Goal: Task Accomplishment & Management: Manage account settings

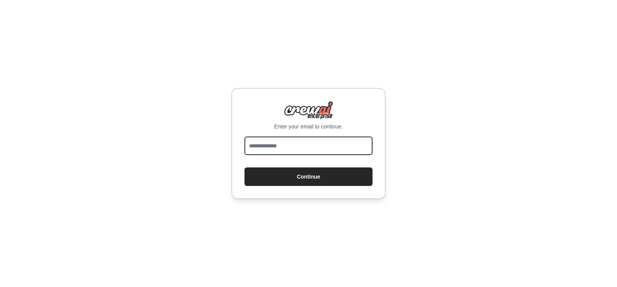
click at [316, 152] on input "email" at bounding box center [309, 146] width 128 height 19
type input "**********"
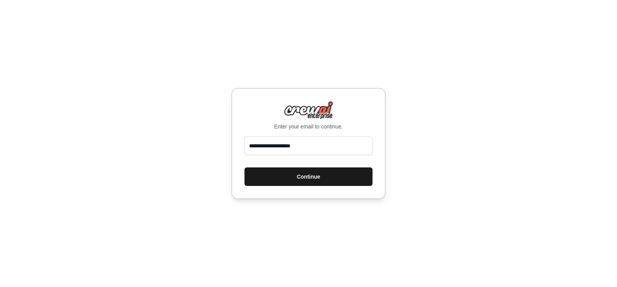
click at [307, 180] on button "Continue" at bounding box center [309, 176] width 128 height 19
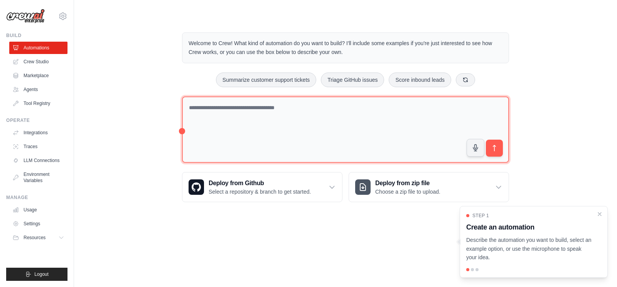
click at [323, 118] on textarea at bounding box center [345, 129] width 327 height 67
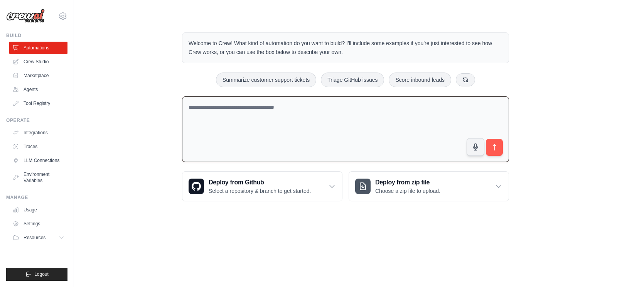
click at [323, 118] on textarea at bounding box center [345, 129] width 327 height 66
click at [39, 227] on link "Settings" at bounding box center [39, 224] width 58 height 12
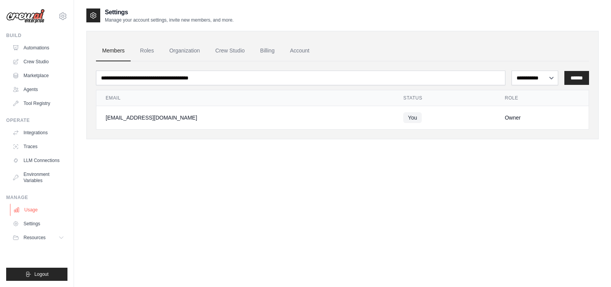
click at [37, 211] on link "Usage" at bounding box center [39, 210] width 58 height 12
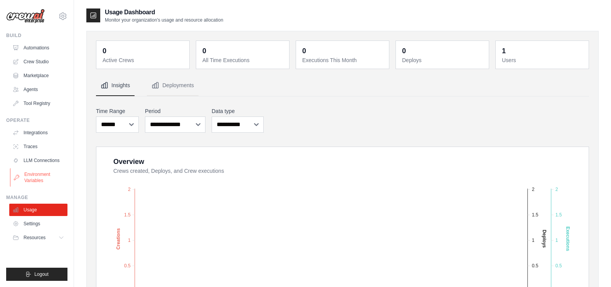
click at [40, 176] on link "Environment Variables" at bounding box center [39, 177] width 58 height 19
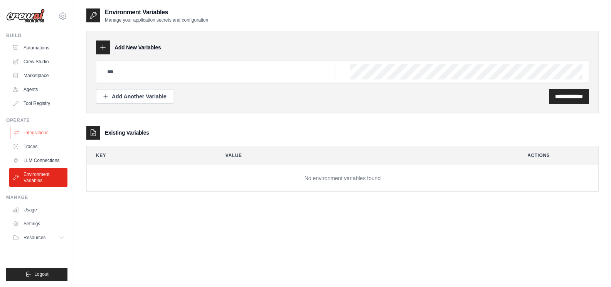
click at [40, 133] on link "Integrations" at bounding box center [39, 133] width 58 height 12
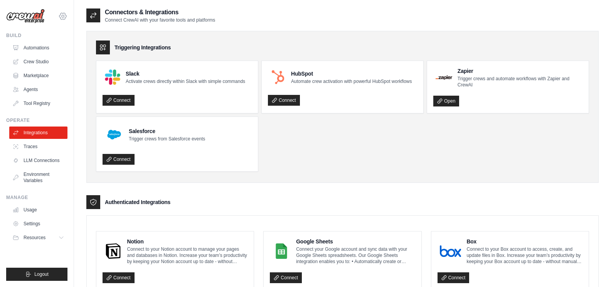
click at [63, 13] on icon at bounding box center [62, 16] width 9 height 9
click at [51, 50] on link "Settings" at bounding box center [63, 52] width 68 height 14
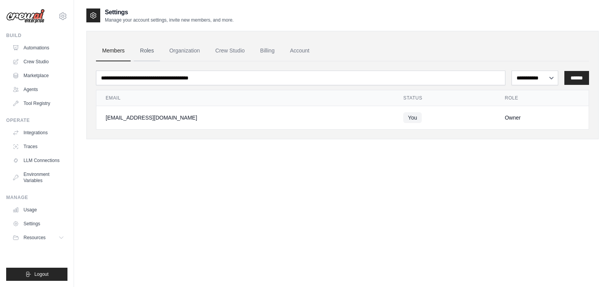
click at [149, 53] on link "Roles" at bounding box center [147, 50] width 26 height 21
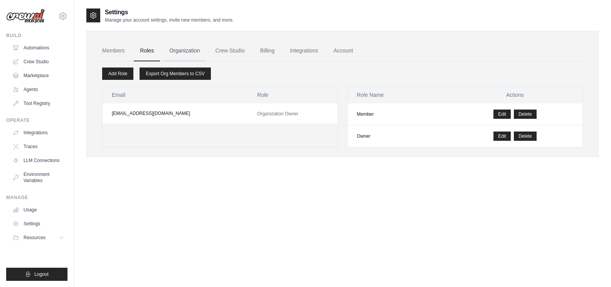
click at [190, 49] on link "Organization" at bounding box center [184, 50] width 43 height 21
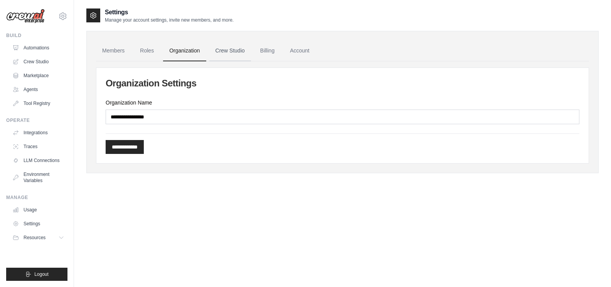
click at [235, 50] on link "Crew Studio" at bounding box center [230, 50] width 42 height 21
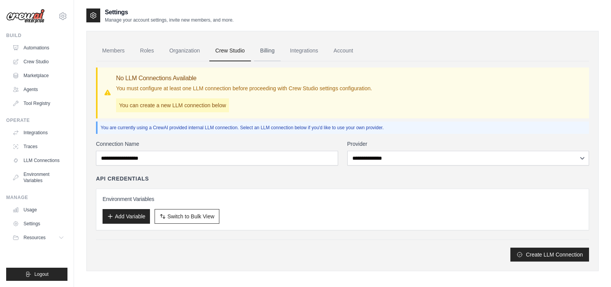
click at [275, 54] on link "Billing" at bounding box center [267, 50] width 27 height 21
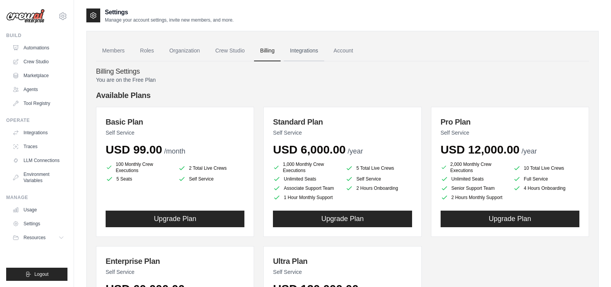
click at [308, 54] on link "Integrations" at bounding box center [304, 50] width 40 height 21
